Goal: Navigation & Orientation: Find specific page/section

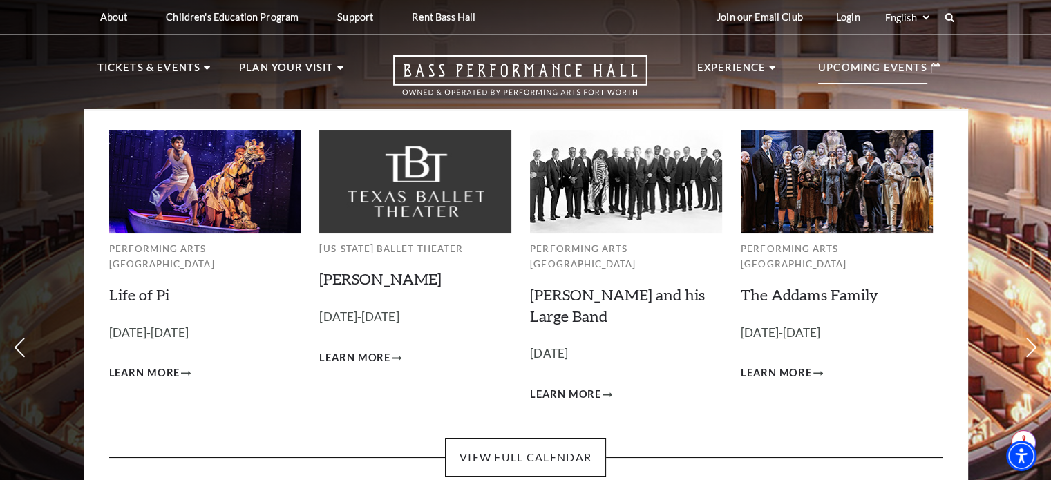
click at [899, 77] on p "Upcoming Events" at bounding box center [872, 71] width 109 height 25
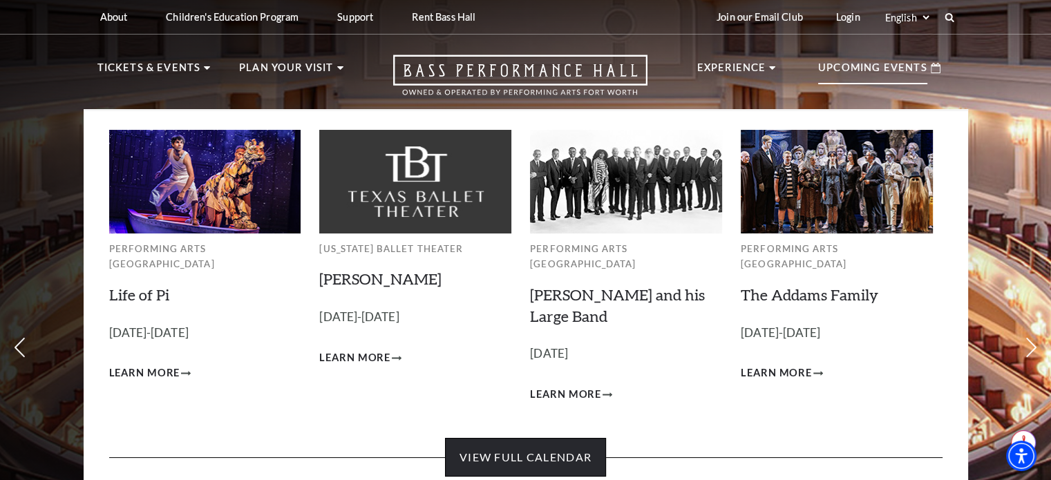
click at [527, 438] on link "View Full Calendar" at bounding box center [525, 457] width 161 height 39
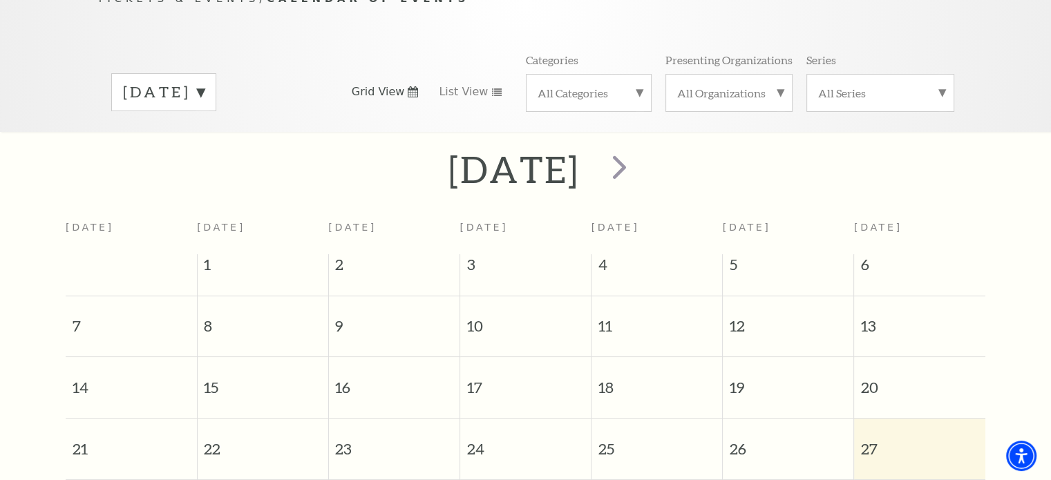
scroll to position [171, 0]
click at [639, 152] on span "next" at bounding box center [619, 165] width 39 height 39
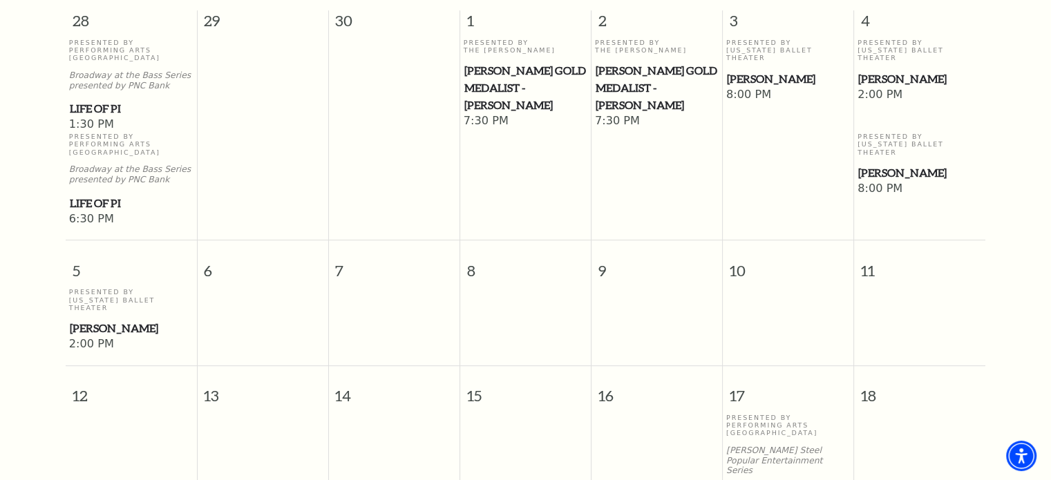
scroll to position [470, 0]
